Goal: Find specific page/section: Find specific page/section

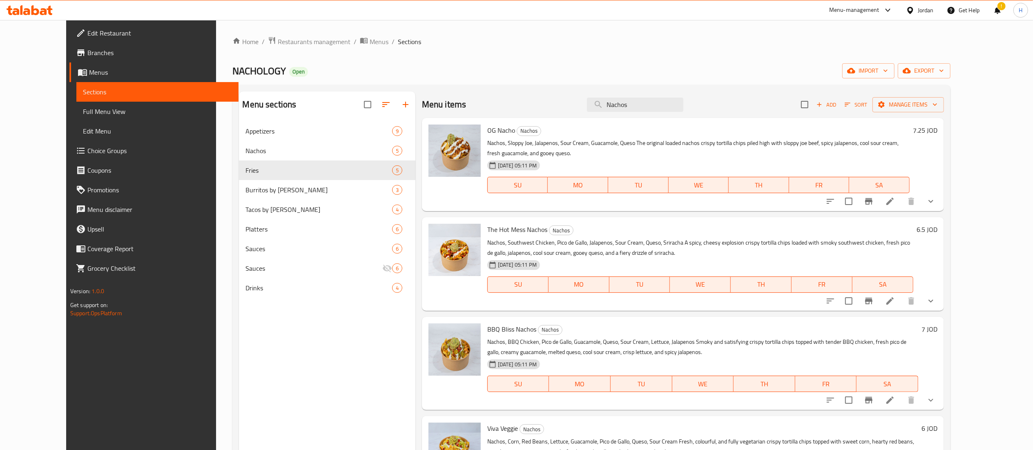
click at [31, 11] on icon at bounding box center [35, 10] width 8 height 10
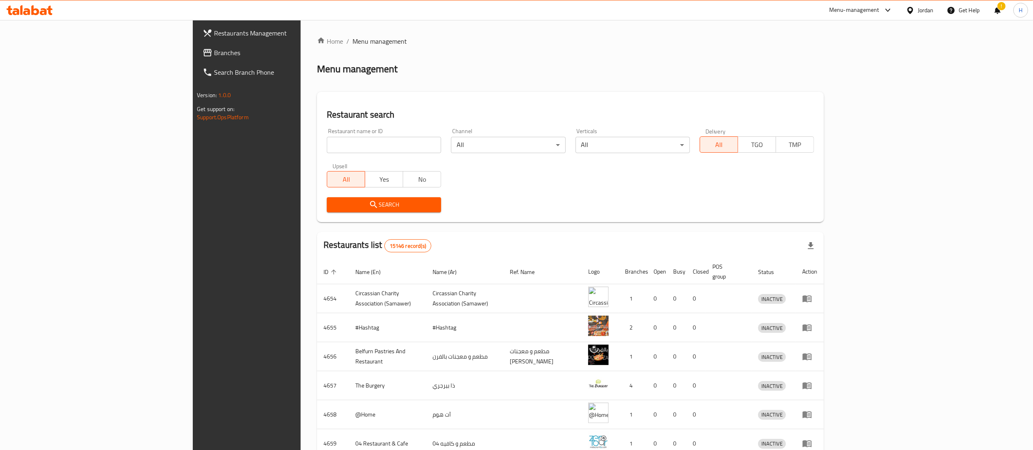
click at [214, 53] on span "Branches" at bounding box center [286, 53] width 145 height 10
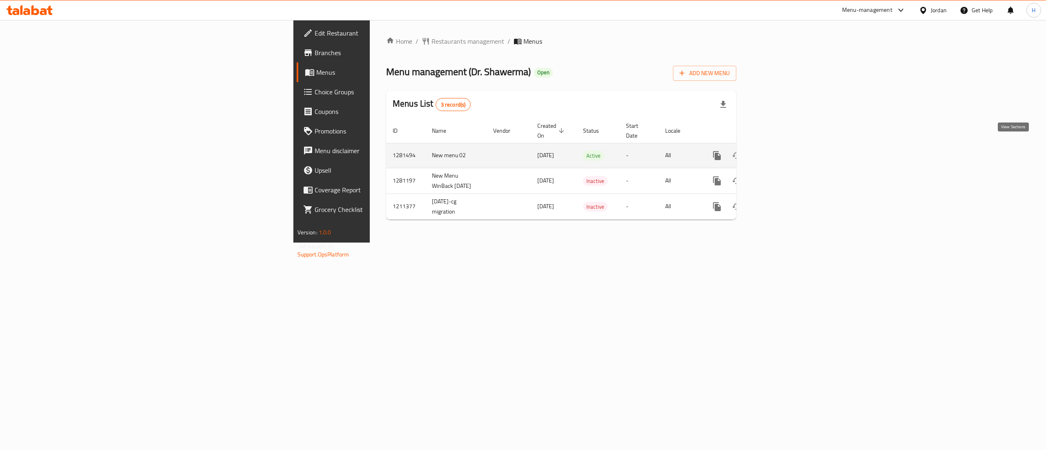
click at [781, 151] on icon "enhanced table" at bounding box center [776, 156] width 10 height 10
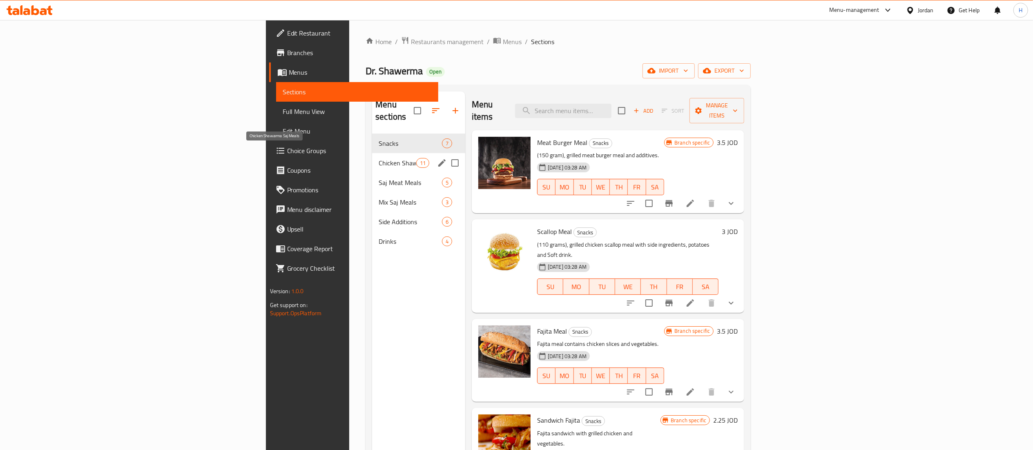
click at [379, 158] on span "Chicken Shawarma Saj Meals" at bounding box center [397, 163] width 37 height 10
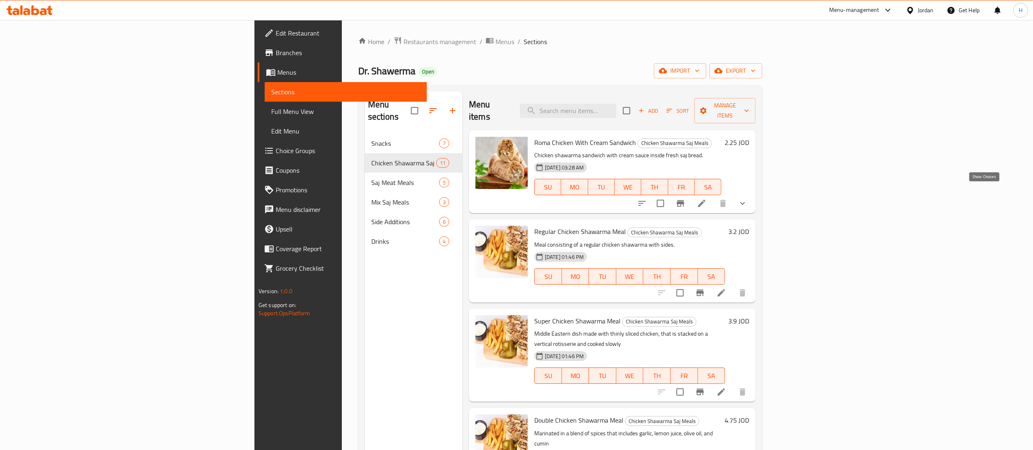
click at [748, 199] on icon "show more" at bounding box center [743, 204] width 10 height 10
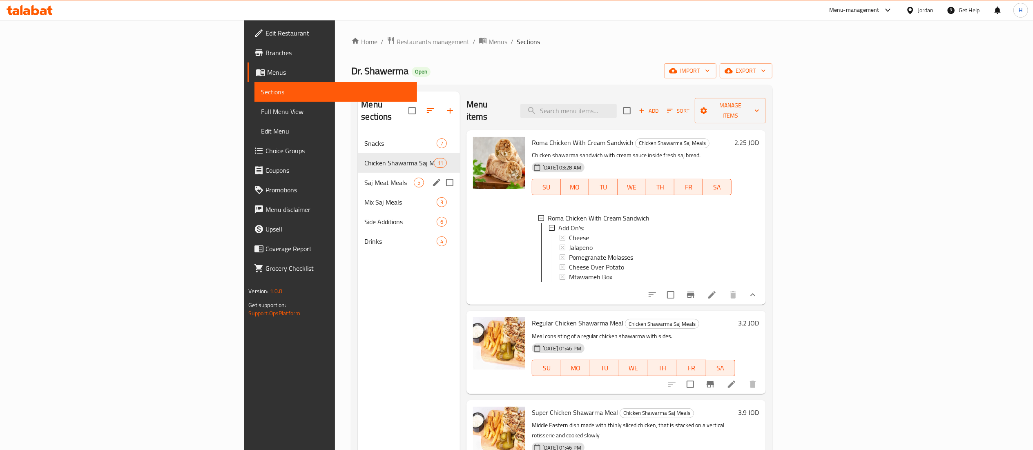
click at [364, 178] on span "Saj Meat Meals" at bounding box center [388, 183] width 49 height 10
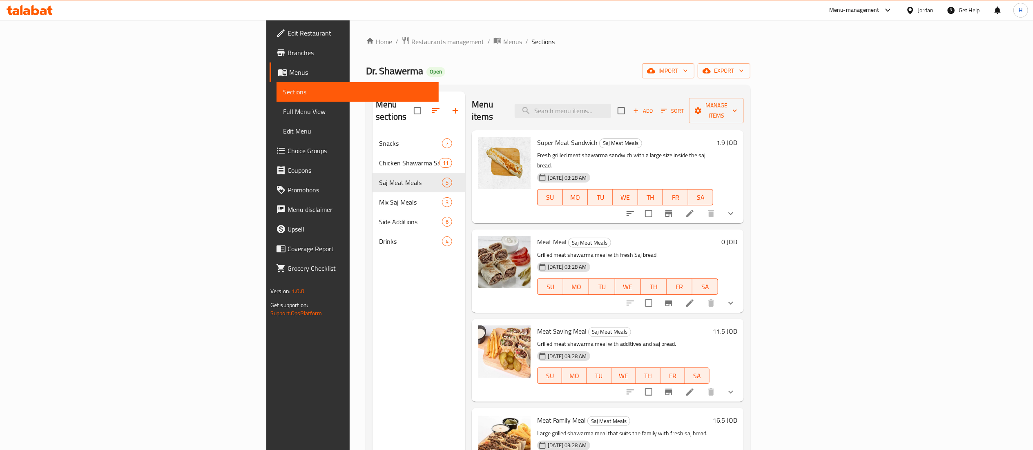
click at [736, 209] on icon "show more" at bounding box center [731, 214] width 10 height 10
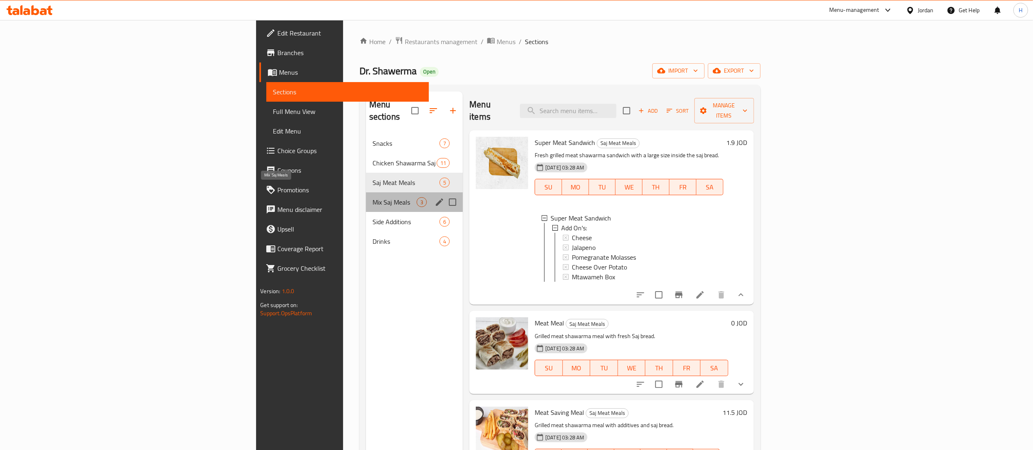
click at [373, 197] on span "Mix Saj Meals" at bounding box center [395, 202] width 44 height 10
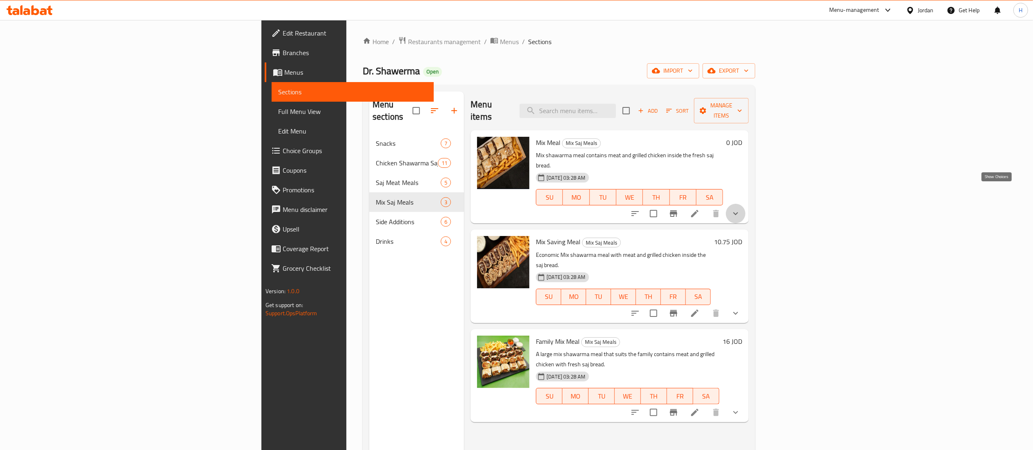
click at [741, 209] on icon "show more" at bounding box center [736, 214] width 10 height 10
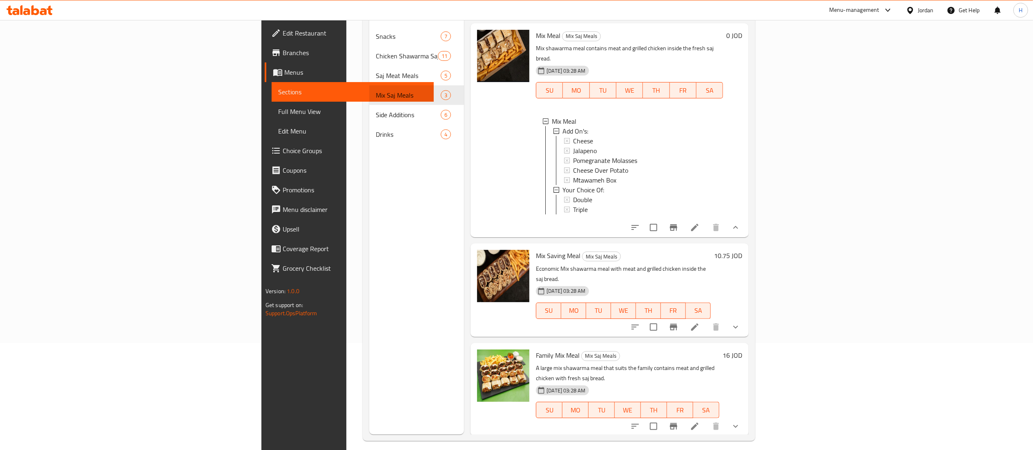
scroll to position [115, 0]
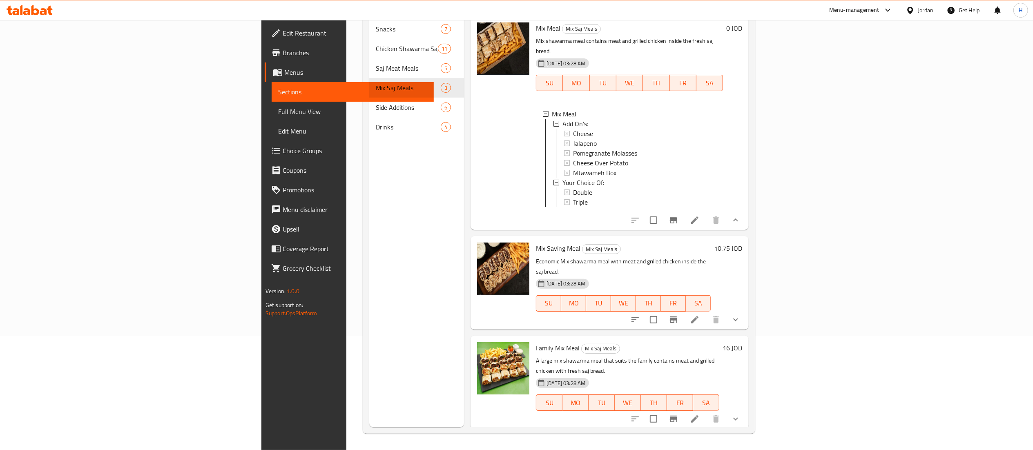
click at [741, 315] on icon "show more" at bounding box center [736, 320] width 10 height 10
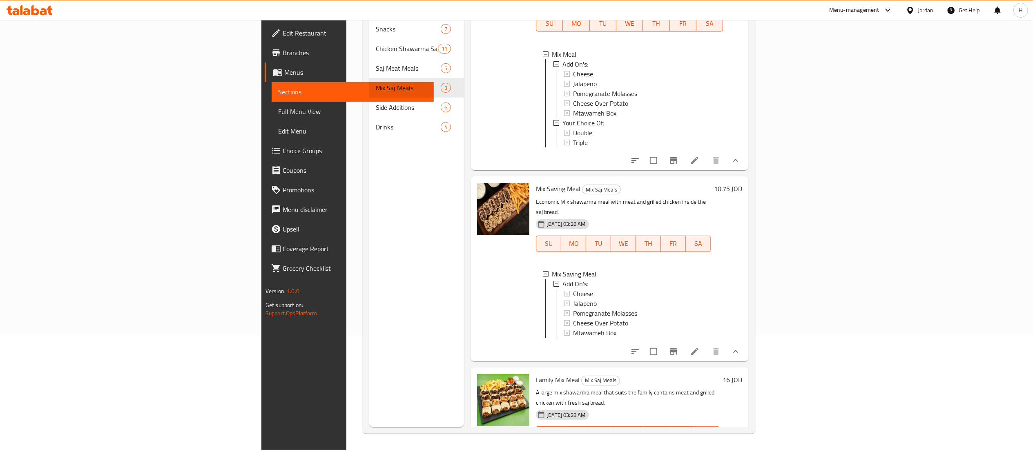
scroll to position [75, 0]
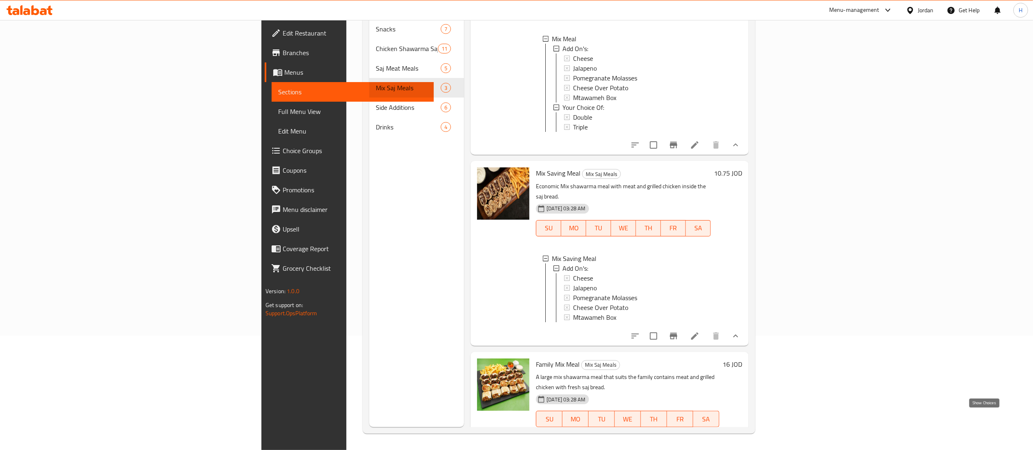
click at [741, 431] on icon "show more" at bounding box center [736, 436] width 10 height 10
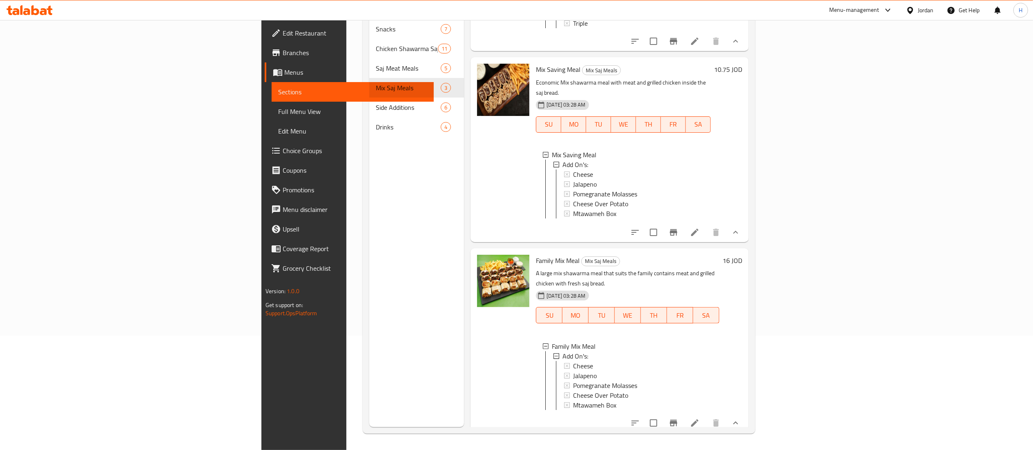
scroll to position [1, 0]
